Goal: Task Accomplishment & Management: Use online tool/utility

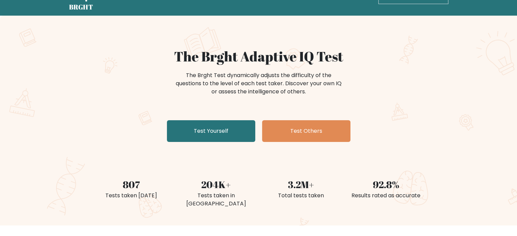
scroll to position [34, 0]
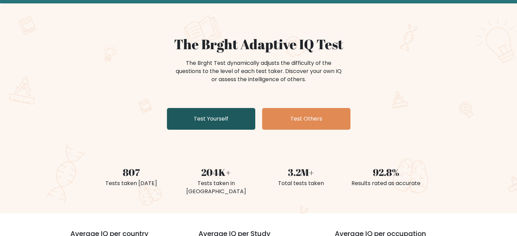
click at [232, 121] on link "Test Yourself" at bounding box center [211, 119] width 88 height 22
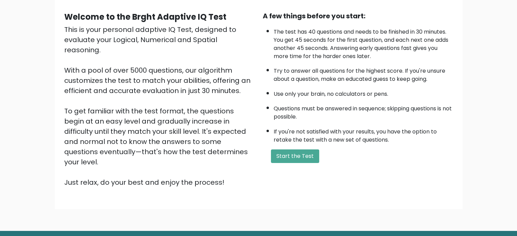
scroll to position [68, 0]
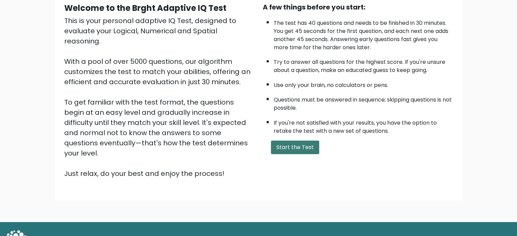
click at [282, 149] on button "Start the Test" at bounding box center [295, 148] width 48 height 14
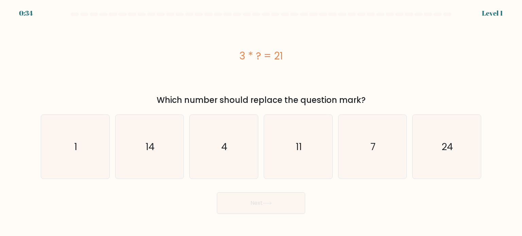
drag, startPoint x: 240, startPoint y: 54, endPoint x: 366, endPoint y: 96, distance: 132.5
click at [366, 96] on div "3 * ? = 21 Which number should replace the question mark?" at bounding box center [261, 63] width 448 height 86
copy div "3 * ? = 21 Which number should replace the question mark?"
drag, startPoint x: 387, startPoint y: 167, endPoint x: 379, endPoint y: 176, distance: 11.8
click at [388, 167] on icon "7" at bounding box center [372, 147] width 64 height 64
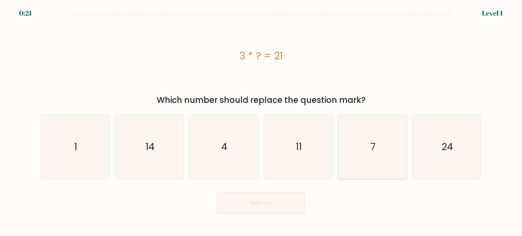
click at [261, 122] on input "e. 7" at bounding box center [261, 119] width 0 height 3
radio input "true"
click at [288, 201] on button "Next" at bounding box center [261, 203] width 88 height 22
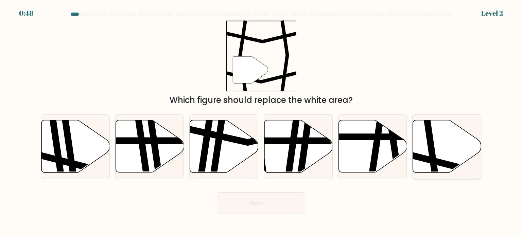
click at [435, 159] on icon at bounding box center [432, 120] width 10 height 138
click at [261, 122] on input "f." at bounding box center [261, 119] width 0 height 3
radio input "true"
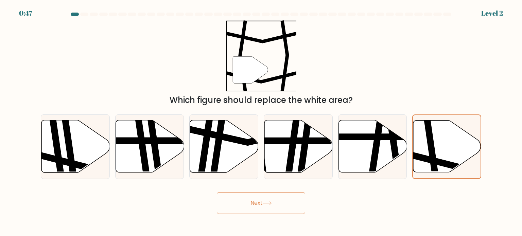
click at [244, 206] on button "Next" at bounding box center [261, 203] width 88 height 22
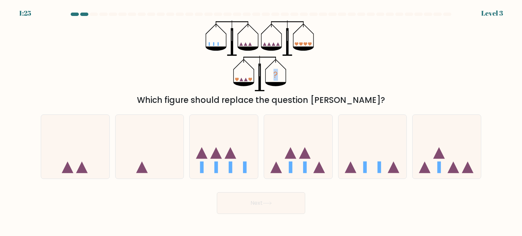
drag, startPoint x: 223, startPoint y: 47, endPoint x: 309, endPoint y: 52, distance: 86.4
click at [308, 51] on div "? Which figure should replace the question mark?" at bounding box center [261, 63] width 448 height 86
click at [336, 56] on div "? Which figure should replace the question mark?" at bounding box center [261, 63] width 448 height 86
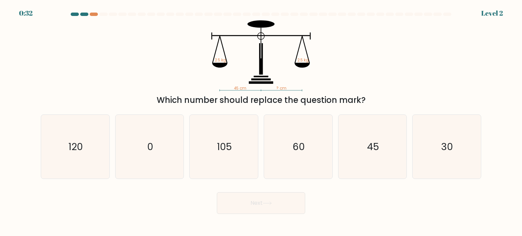
click at [260, 197] on button "Next" at bounding box center [261, 203] width 88 height 22
drag, startPoint x: 96, startPoint y: 12, endPoint x: 94, endPoint y: 16, distance: 4.4
click at [94, 15] on body "0:31 Level 2" at bounding box center [261, 118] width 522 height 236
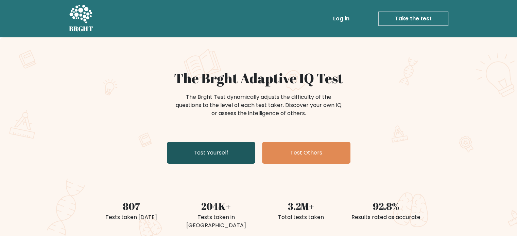
click at [220, 159] on link "Test Yourself" at bounding box center [211, 153] width 88 height 22
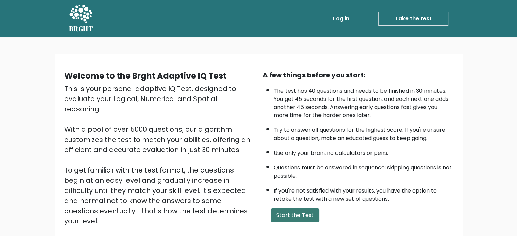
click at [297, 211] on button "Start the Test" at bounding box center [295, 216] width 48 height 14
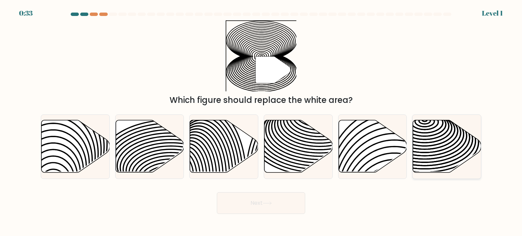
click at [424, 144] on icon at bounding box center [447, 146] width 68 height 52
click at [261, 122] on input "f." at bounding box center [261, 119] width 0 height 3
radio input "true"
click at [265, 204] on icon at bounding box center [267, 203] width 9 height 4
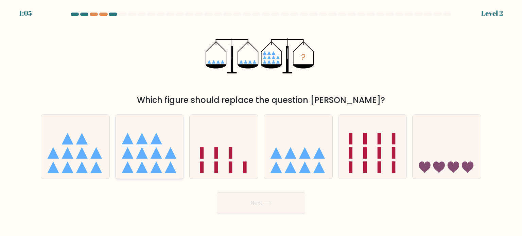
click at [173, 167] on icon at bounding box center [171, 167] width 12 height 12
click at [261, 122] on input "b." at bounding box center [261, 119] width 0 height 3
radio input "true"
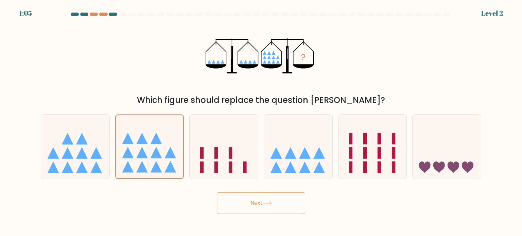
click at [291, 204] on button "Next" at bounding box center [261, 203] width 88 height 22
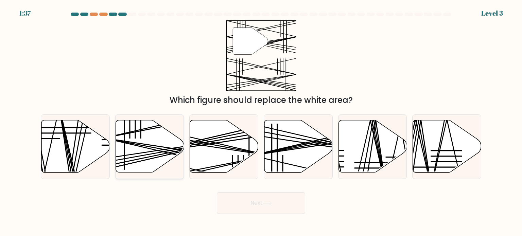
click at [158, 137] on icon at bounding box center [149, 146] width 68 height 52
click at [261, 122] on input "b." at bounding box center [261, 119] width 0 height 3
radio input "true"
click at [265, 203] on icon at bounding box center [267, 203] width 8 height 3
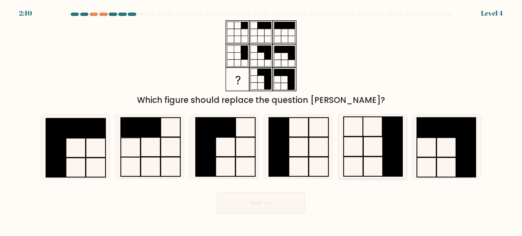
click at [369, 167] on icon at bounding box center [372, 147] width 64 height 64
click at [261, 122] on input "e." at bounding box center [261, 119] width 0 height 3
radio input "true"
click at [261, 205] on button "Next" at bounding box center [261, 203] width 88 height 22
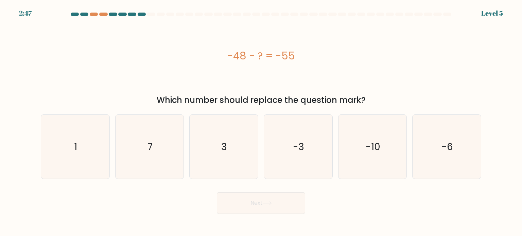
drag, startPoint x: 229, startPoint y: 54, endPoint x: 386, endPoint y: 103, distance: 164.1
click at [386, 103] on div "-48 - ? = -55 Which number should replace the question mark?" at bounding box center [261, 63] width 448 height 86
copy div "-48 - ? = -55 Which number should replace the question mark?"
click at [149, 158] on icon "7" at bounding box center [150, 147] width 64 height 64
click at [261, 122] on input "b. 7" at bounding box center [261, 119] width 0 height 3
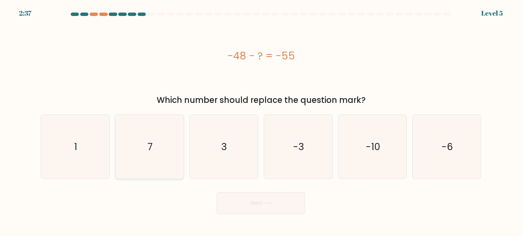
radio input "true"
click at [284, 204] on button "Next" at bounding box center [261, 203] width 88 height 22
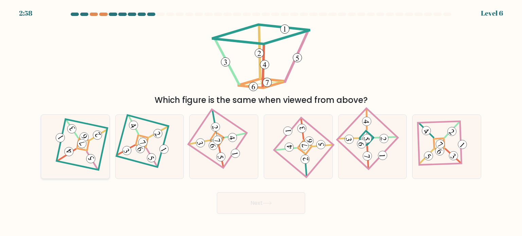
drag, startPoint x: 74, startPoint y: 141, endPoint x: 100, endPoint y: 146, distance: 25.6
click at [76, 141] on icon at bounding box center [75, 146] width 44 height 51
click at [261, 122] on input "a." at bounding box center [261, 119] width 0 height 3
radio input "true"
click at [258, 200] on button "Next" at bounding box center [261, 203] width 88 height 22
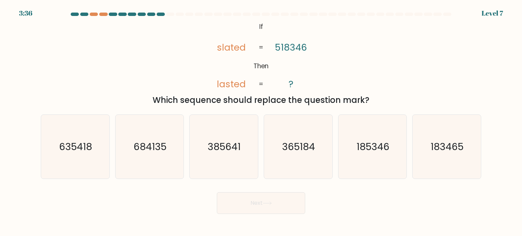
drag, startPoint x: 241, startPoint y: 24, endPoint x: 322, endPoint y: 70, distance: 92.8
click at [354, 91] on div "@import url('[URL][DOMAIN_NAME]); If Then slated lasted 518346 ? = = Which sequ…" at bounding box center [261, 63] width 448 height 86
drag, startPoint x: 368, startPoint y: 53, endPoint x: 240, endPoint y: 0, distance: 138.0
click at [368, 53] on div "@import url('[URL][DOMAIN_NAME]); If Then slated lasted 518346 ? = = Which sequ…" at bounding box center [261, 63] width 448 height 86
drag, startPoint x: 254, startPoint y: 26, endPoint x: 379, endPoint y: 106, distance: 148.6
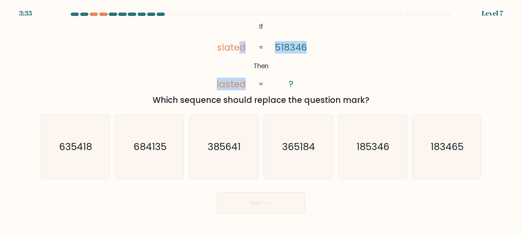
click at [379, 106] on div "@import url('[URL][DOMAIN_NAME]); If Then slated lasted 518346 ? = = Which sequ…" at bounding box center [261, 63] width 448 height 86
copy div "If Then slated lasted 518346 ? = = Which sequence should replace the question m…"
click at [374, 159] on icon "185346" at bounding box center [372, 147] width 64 height 64
click at [261, 122] on input "e. 185346" at bounding box center [261, 119] width 0 height 3
radio input "true"
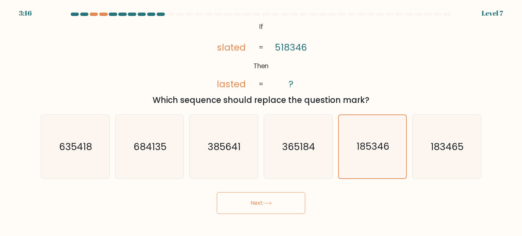
click at [276, 209] on button "Next" at bounding box center [261, 203] width 88 height 22
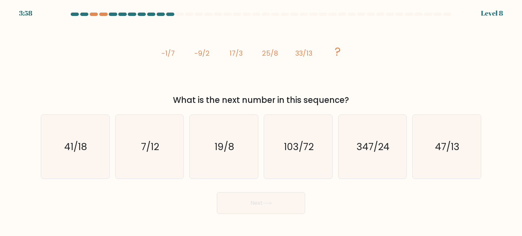
drag, startPoint x: 154, startPoint y: 50, endPoint x: 380, endPoint y: 103, distance: 231.7
click at [380, 103] on div "image/svg+xml -1/7 -9/2 17/3 25/8 33/13 ? What is the next number in this seque…" at bounding box center [261, 63] width 448 height 86
copy div "-1/7 -9/2 17/3 25/8 33/13 ? What is the next number in this sequence?"
click at [57, 155] on icon "41/18" at bounding box center [75, 147] width 64 height 64
click at [261, 122] on input "a. 41/18" at bounding box center [261, 119] width 0 height 3
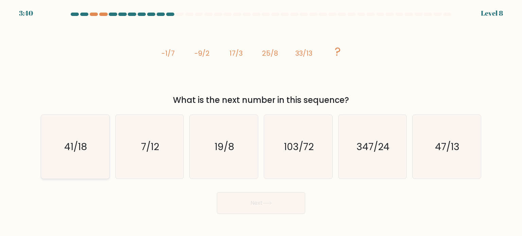
radio input "true"
click at [267, 208] on button "Next" at bounding box center [261, 203] width 88 height 22
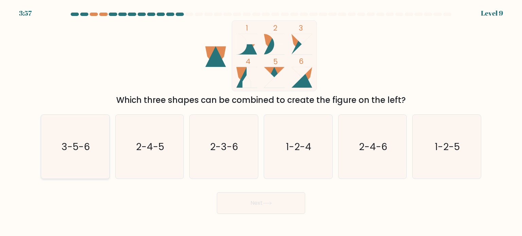
click at [90, 160] on icon "3-5-6" at bounding box center [75, 147] width 64 height 64
click at [261, 122] on input "a. 3-5-6" at bounding box center [261, 119] width 0 height 3
radio input "true"
click at [282, 205] on button "Next" at bounding box center [261, 203] width 88 height 22
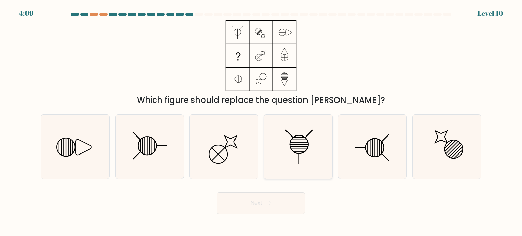
click at [305, 152] on icon at bounding box center [298, 147] width 64 height 64
click at [261, 122] on input "d." at bounding box center [261, 119] width 0 height 3
radio input "true"
click at [273, 199] on button "Next" at bounding box center [261, 203] width 88 height 22
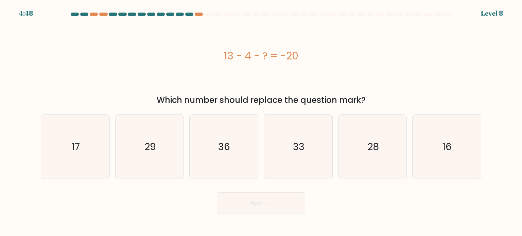
drag, startPoint x: 213, startPoint y: 44, endPoint x: 367, endPoint y: 103, distance: 164.7
click at [367, 103] on div "13 - 4 - ? = -20 Which number should replace the question mark?" at bounding box center [261, 63] width 448 height 86
copy div "13 - 4 - ? = -20 Which number should replace the question mark?"
click at [174, 157] on icon "29" at bounding box center [150, 147] width 64 height 64
click at [261, 122] on input "b. 29" at bounding box center [261, 119] width 0 height 3
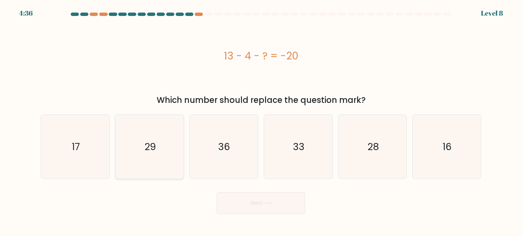
radio input "true"
click at [242, 200] on button "Next" at bounding box center [261, 203] width 88 height 22
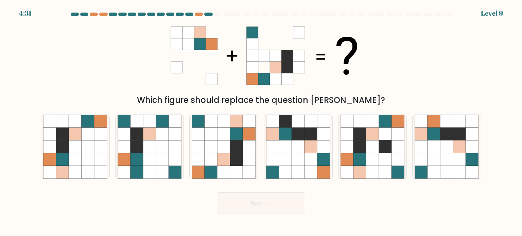
drag, startPoint x: 224, startPoint y: 152, endPoint x: 241, endPoint y: 195, distance: 46.4
click at [225, 152] on icon at bounding box center [223, 146] width 13 height 13
click at [261, 122] on input "c." at bounding box center [261, 119] width 0 height 3
radio input "true"
click at [242, 198] on button "Next" at bounding box center [261, 203] width 88 height 22
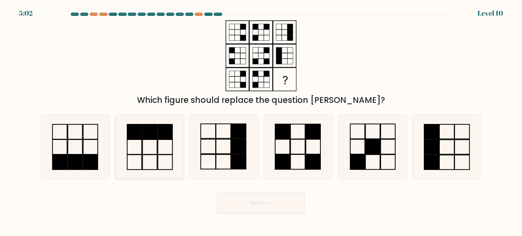
click at [160, 153] on icon at bounding box center [150, 147] width 64 height 64
click at [261, 122] on input "b." at bounding box center [261, 119] width 0 height 3
radio input "true"
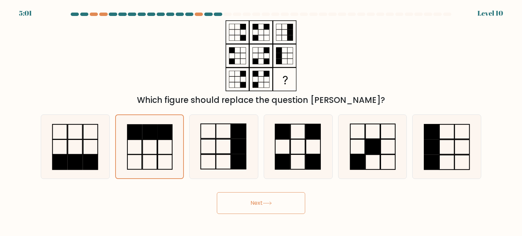
click at [253, 201] on button "Next" at bounding box center [261, 203] width 88 height 22
